Goal: Book appointment/travel/reservation

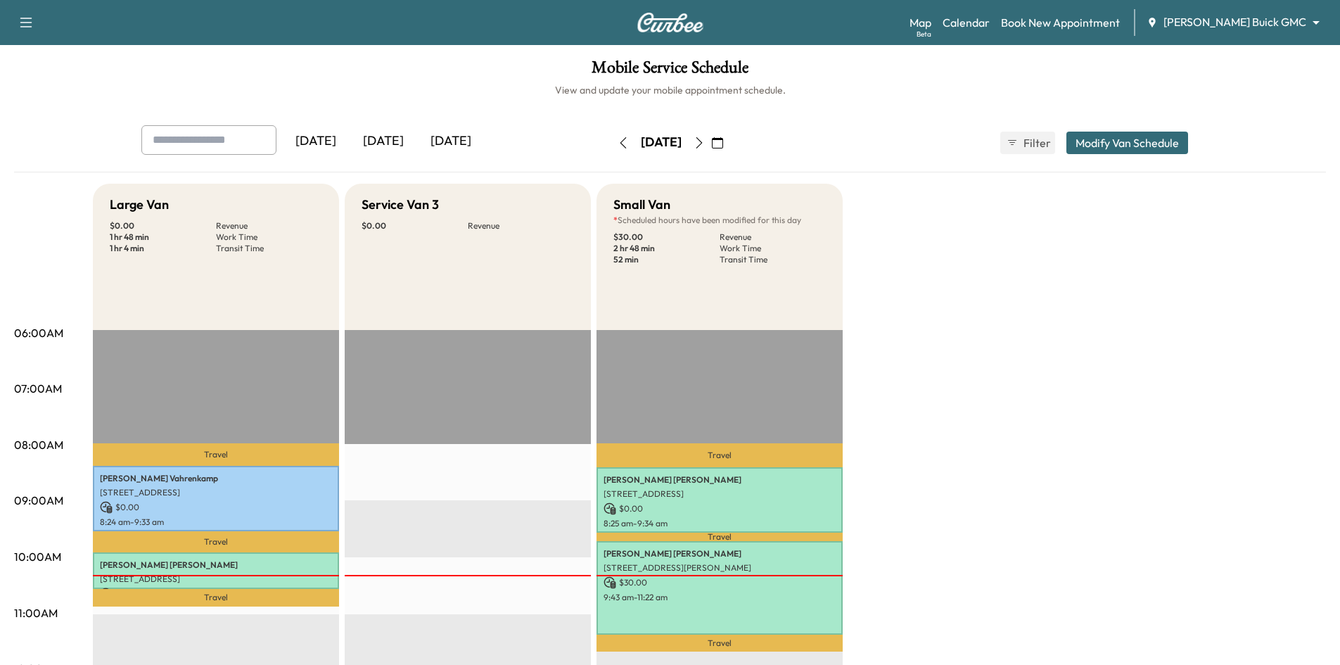
click at [729, 143] on button "button" at bounding box center [717, 142] width 24 height 23
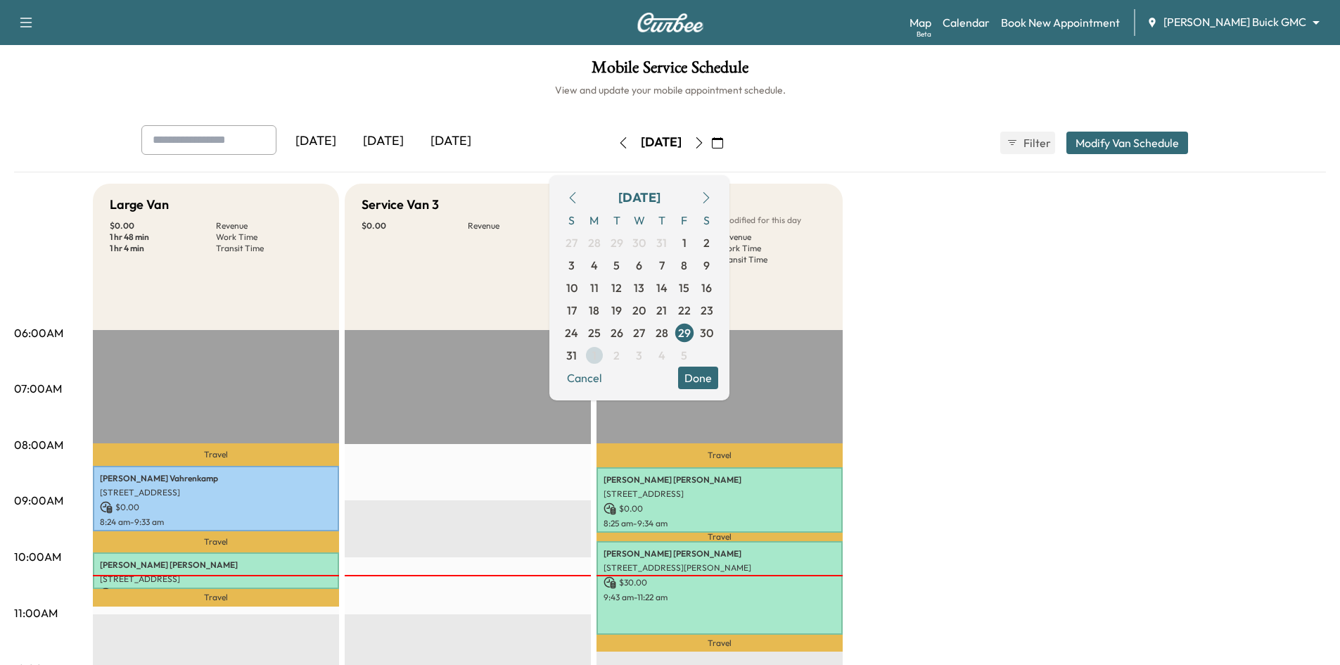
click at [628, 357] on span "2" at bounding box center [616, 355] width 23 height 23
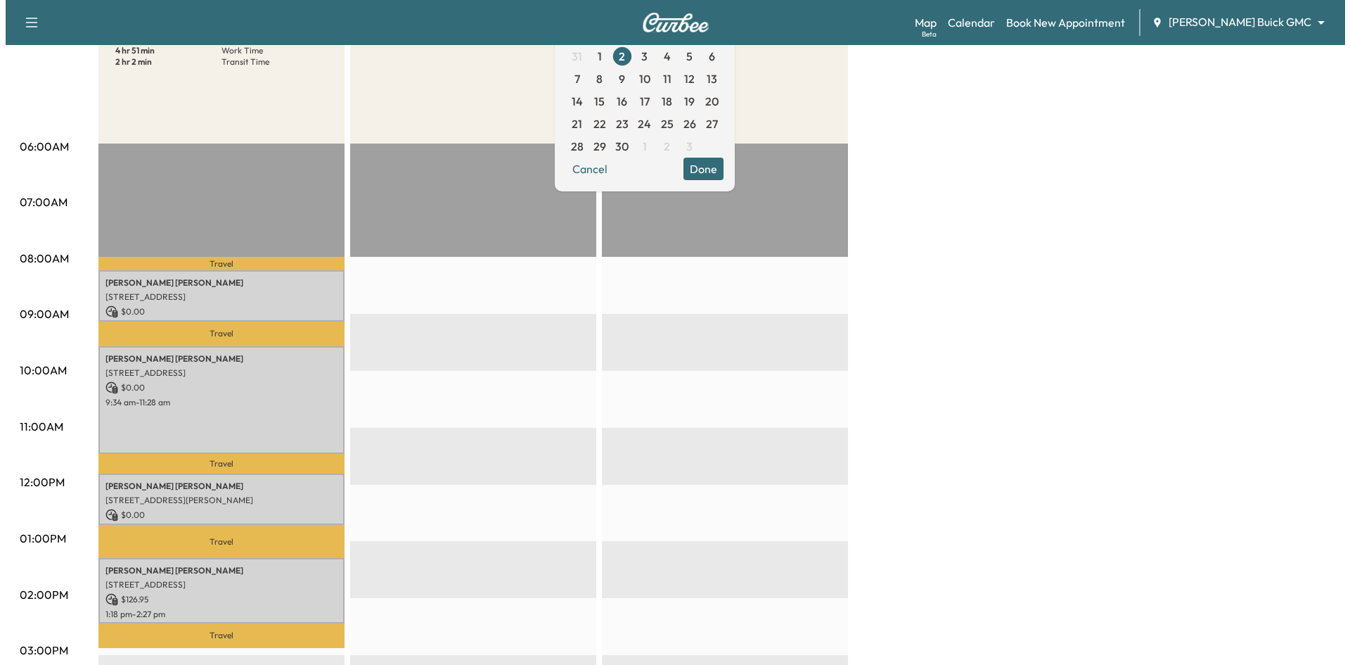
scroll to position [211, 0]
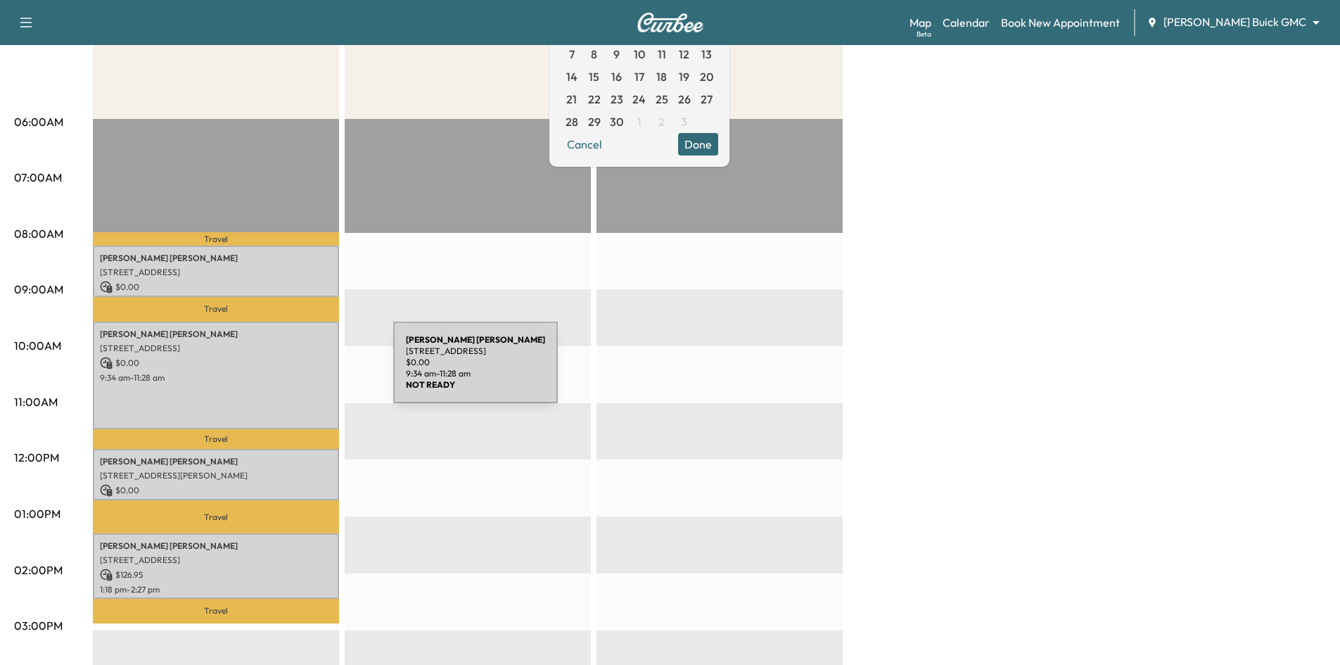
click at [287, 372] on p "9:34 am - 11:28 am" at bounding box center [216, 377] width 232 height 11
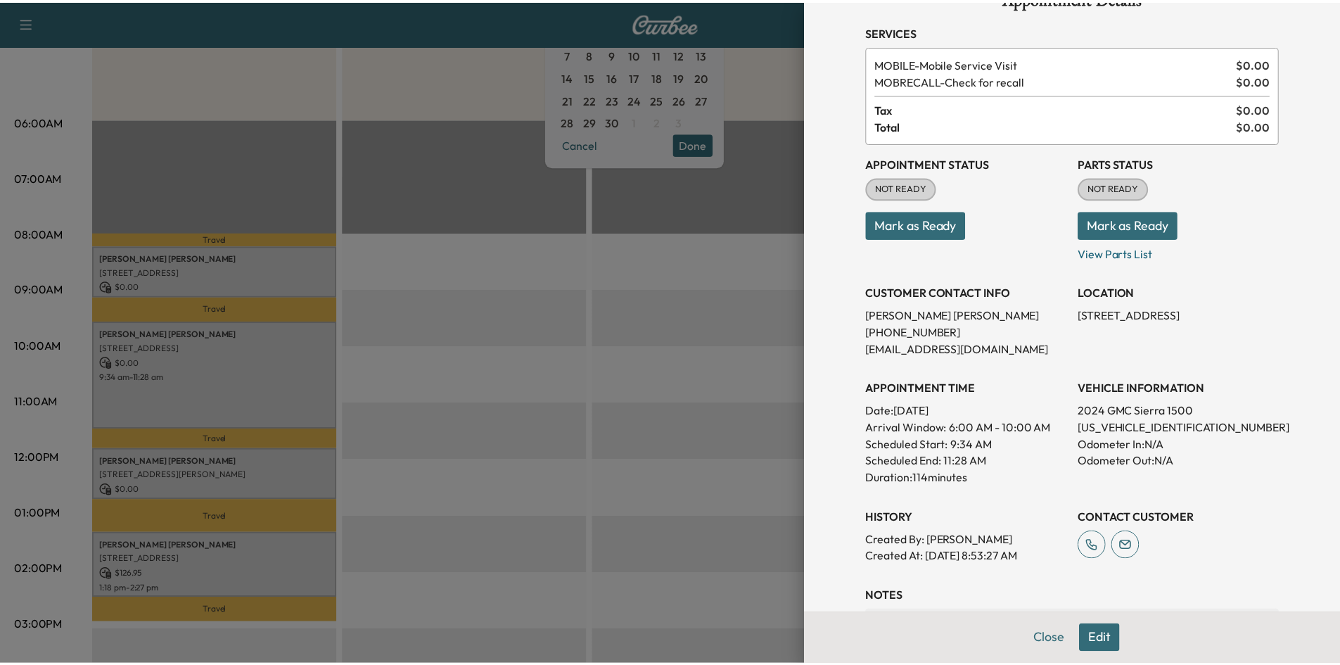
scroll to position [0, 0]
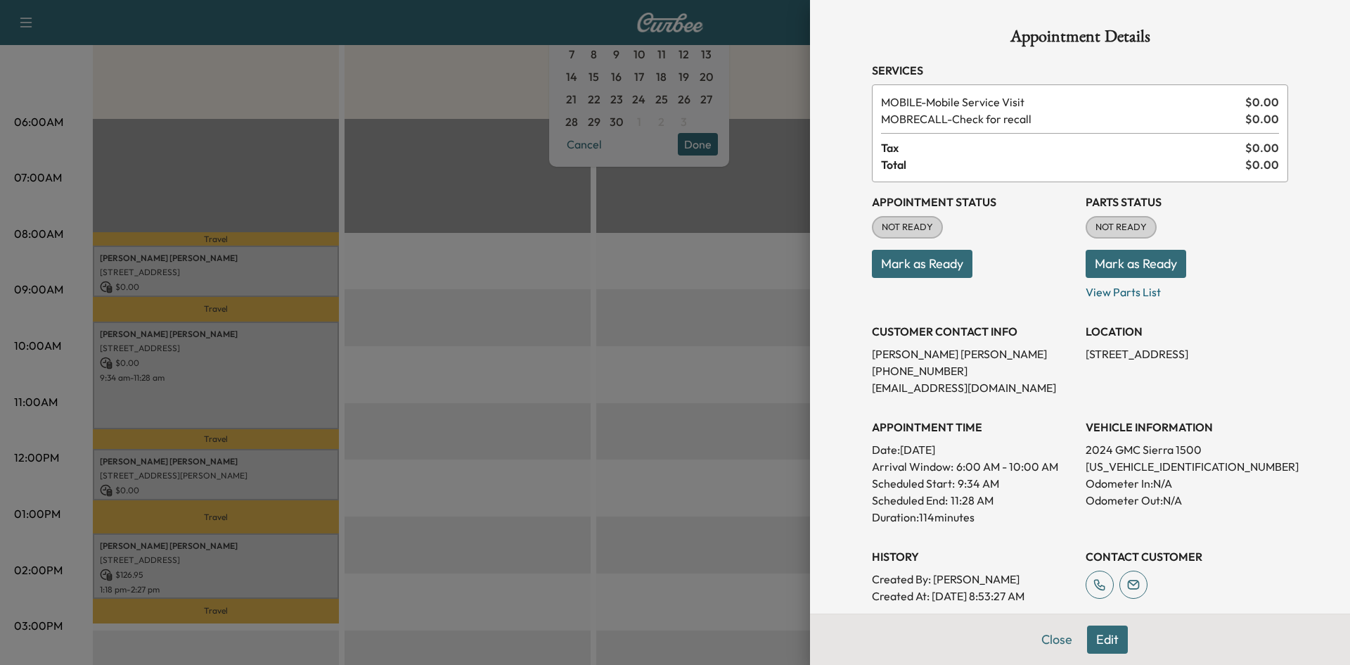
drag, startPoint x: 607, startPoint y: 209, endPoint x: 614, endPoint y: 202, distance: 9.9
click at [614, 202] on div at bounding box center [675, 332] width 1350 height 665
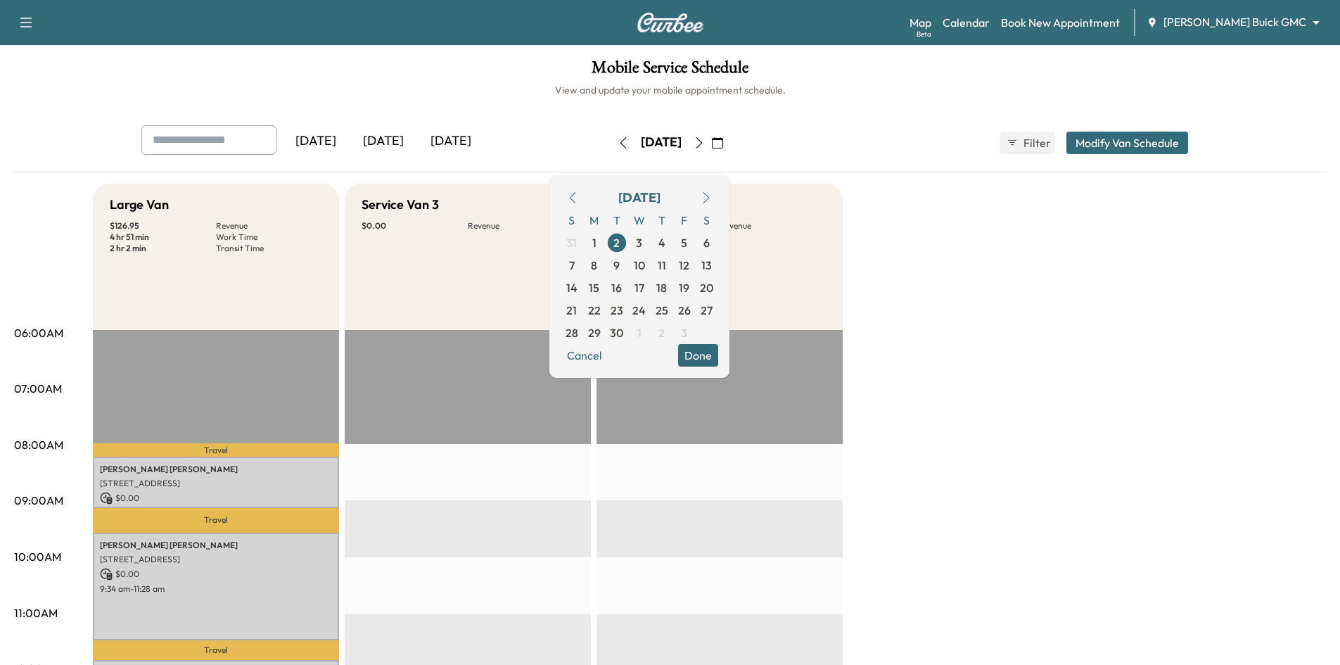
click at [402, 143] on div "[DATE]" at bounding box center [383, 141] width 68 height 32
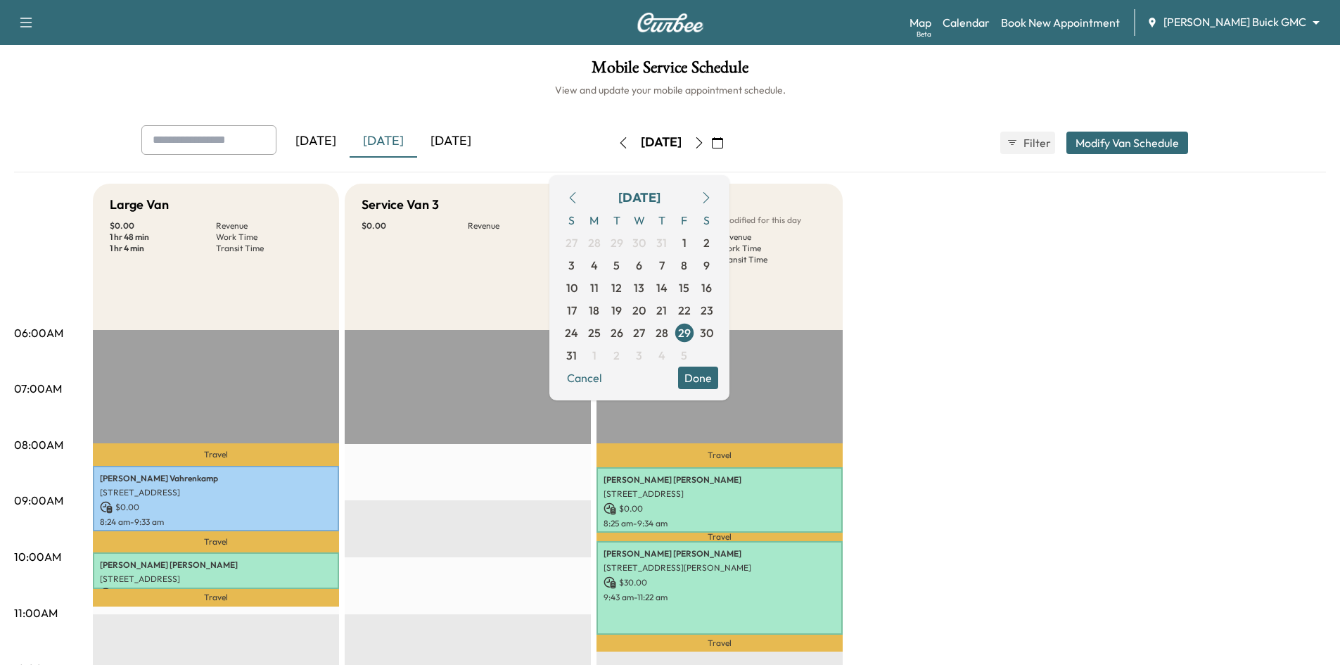
click at [718, 379] on button "Done" at bounding box center [698, 377] width 40 height 23
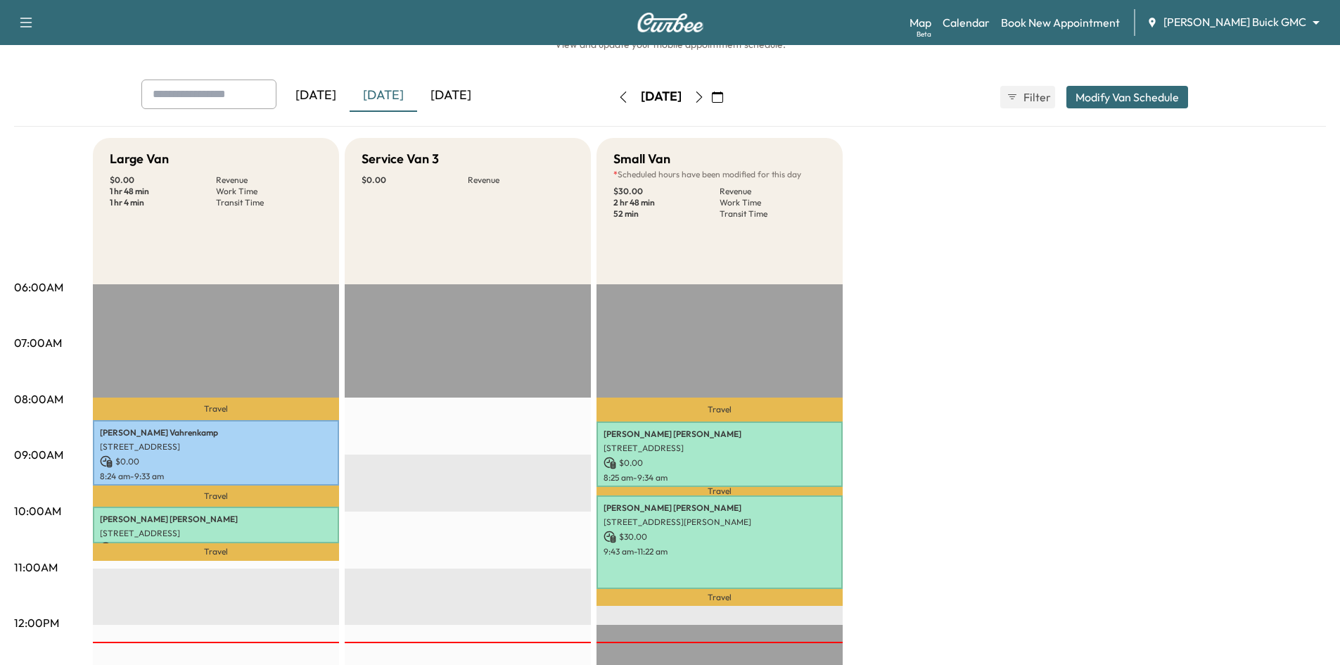
scroll to position [70, 0]
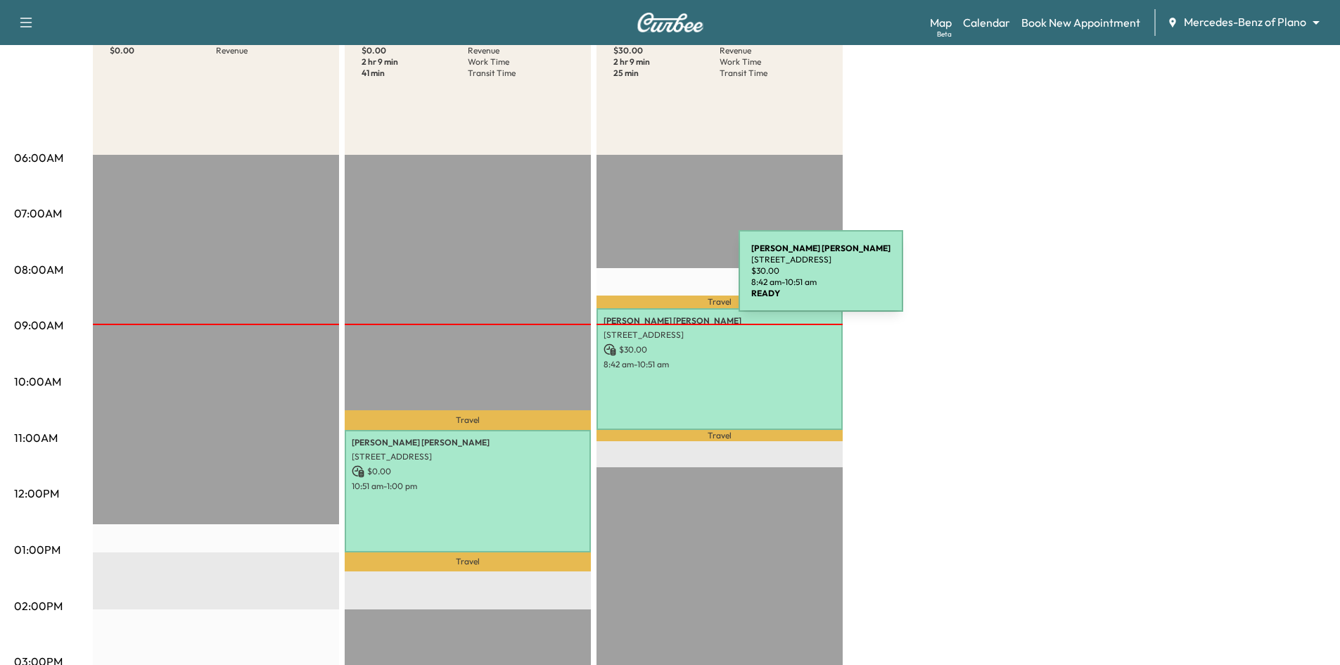
scroll to position [70, 0]
